Goal: Task Accomplishment & Management: Manage account settings

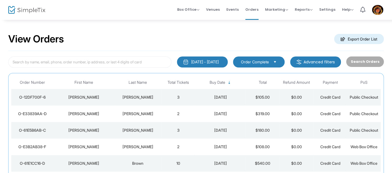
click at [174, 45] on div "View Orders Export Order List" at bounding box center [196, 38] width 376 height 23
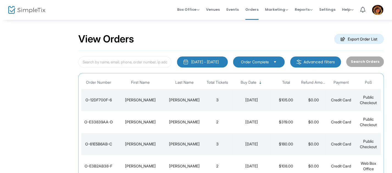
drag, startPoint x: 201, startPoint y: 38, endPoint x: 203, endPoint y: 18, distance: 20.2
click at [201, 38] on div "View Orders Export Order List" at bounding box center [231, 38] width 306 height 23
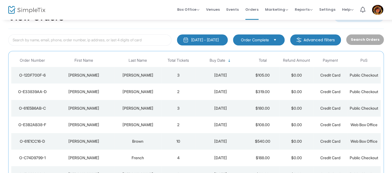
scroll to position [22, 0]
